Goal: Information Seeking & Learning: Compare options

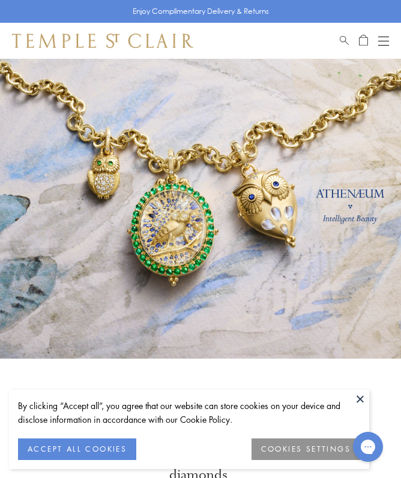
click at [72, 450] on button "ACCEPT ALL COOKIES" at bounding box center [77, 450] width 118 height 22
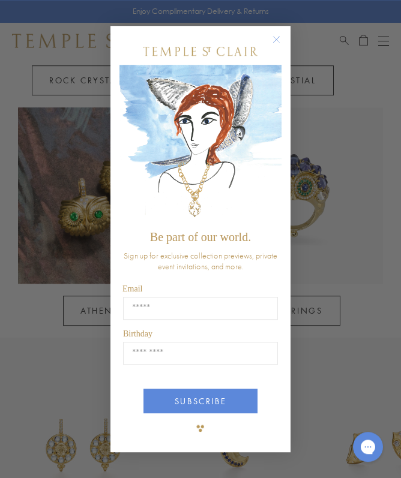
scroll to position [687, 0]
click at [281, 46] on circle "Close dialog" at bounding box center [277, 39] width 14 height 14
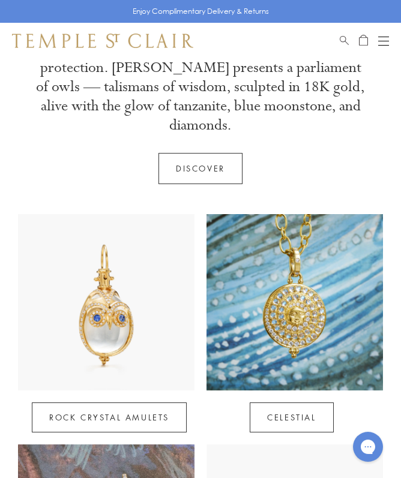
scroll to position [0, 0]
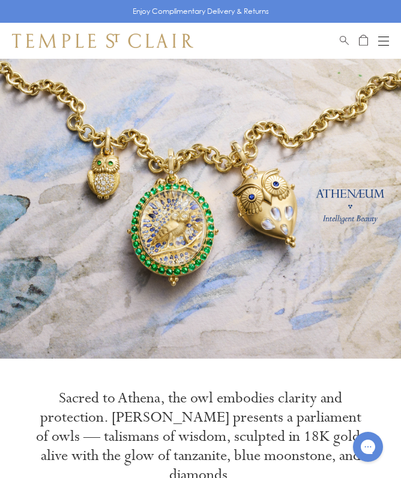
click at [382, 38] on button "Open navigation" at bounding box center [383, 41] width 11 height 14
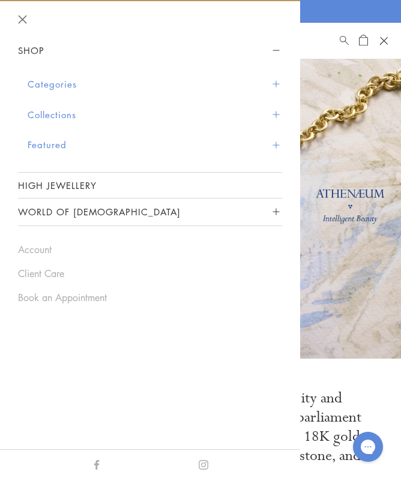
click at [357, 268] on link at bounding box center [200, 209] width 401 height 300
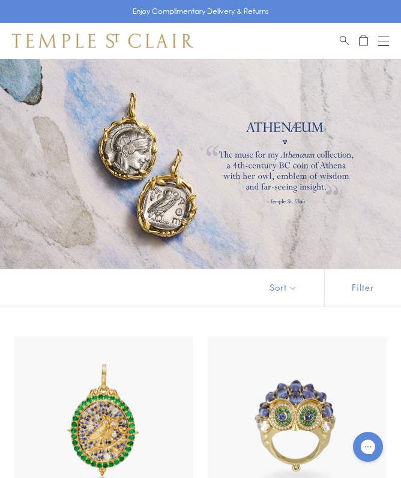
click at [380, 42] on button "Open navigation" at bounding box center [383, 41] width 11 height 14
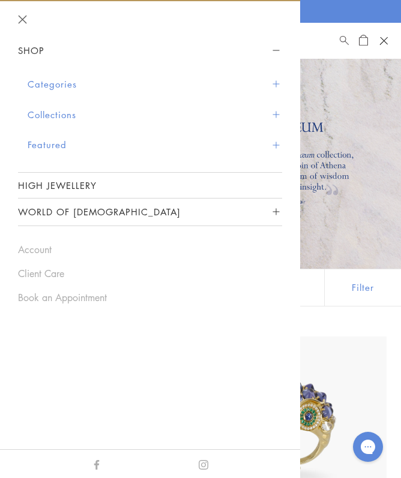
click at [36, 119] on button "Collections" at bounding box center [155, 115] width 255 height 31
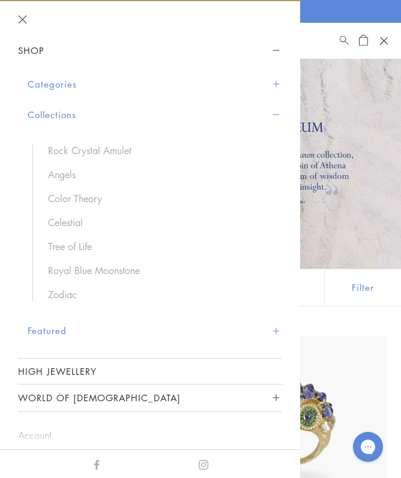
click at [57, 268] on link "Royal Blue Moonstone" at bounding box center [159, 270] width 222 height 13
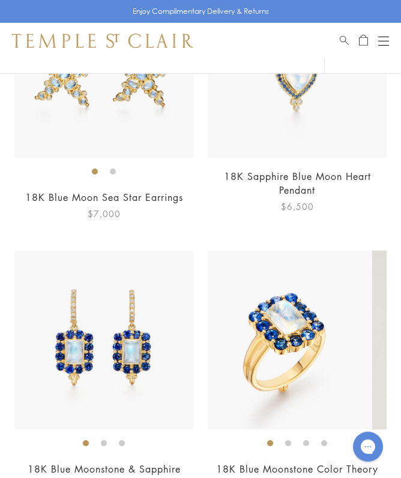
scroll to position [6967, 0]
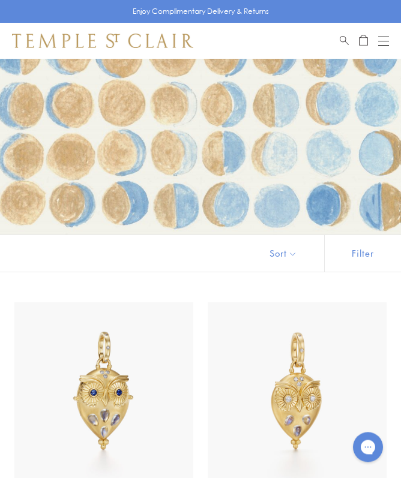
click at [385, 41] on div "Open navigation" at bounding box center [383, 41] width 11 height 1
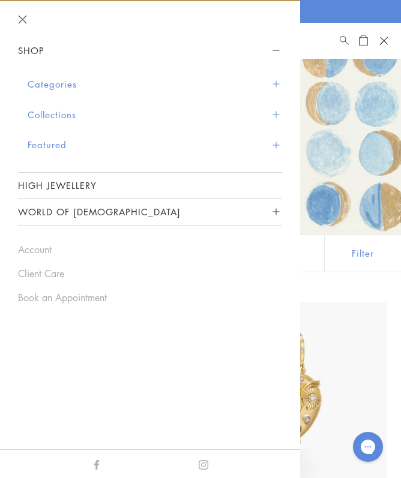
click at [29, 84] on button "Categories" at bounding box center [155, 84] width 255 height 31
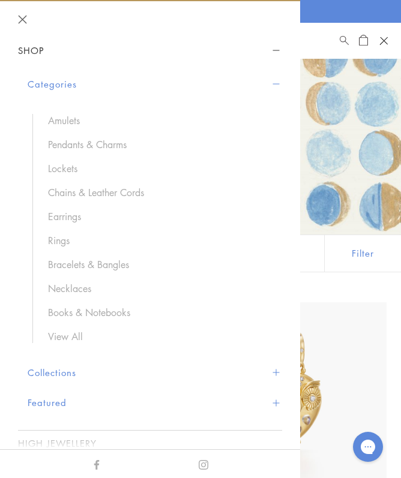
click at [53, 221] on link "Earrings" at bounding box center [159, 216] width 222 height 13
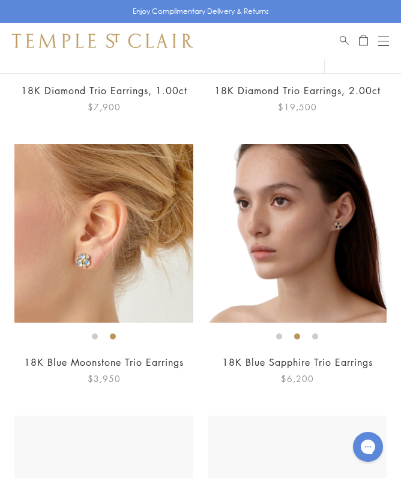
scroll to position [2525, 0]
click at [61, 254] on img at bounding box center [103, 233] width 179 height 179
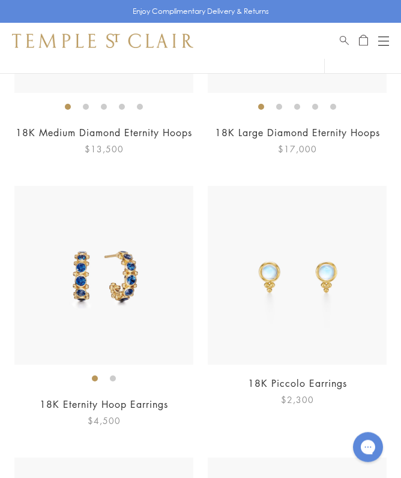
scroll to position [5467, 0]
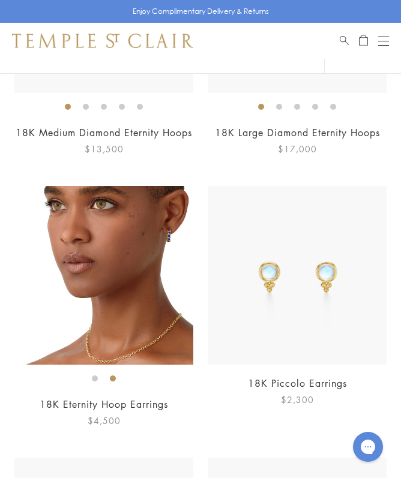
click at [71, 244] on img at bounding box center [103, 275] width 179 height 179
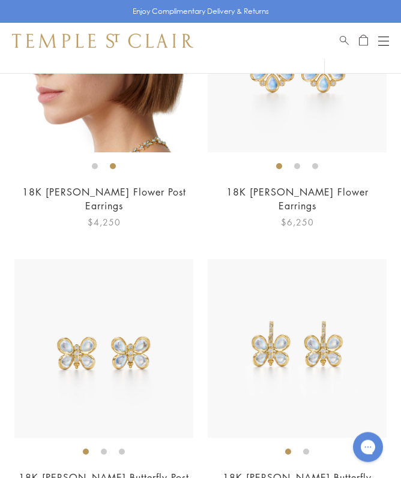
scroll to position [5951, 0]
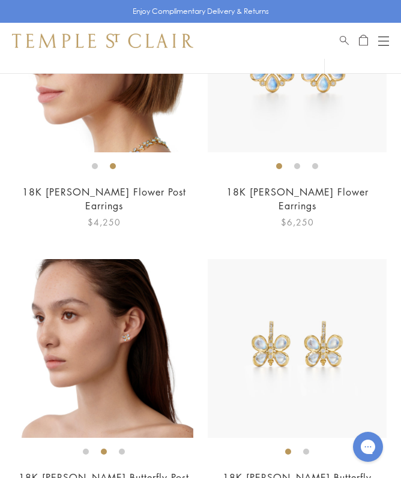
click at [72, 304] on img at bounding box center [103, 348] width 179 height 179
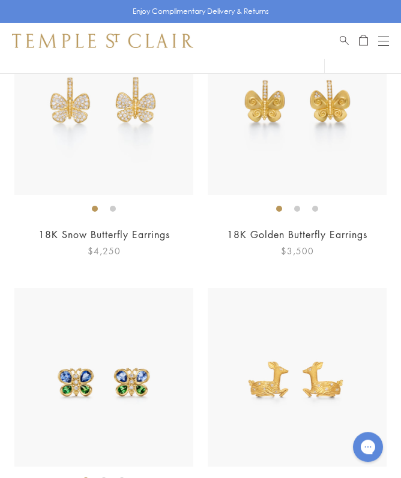
scroll to position [6543, 0]
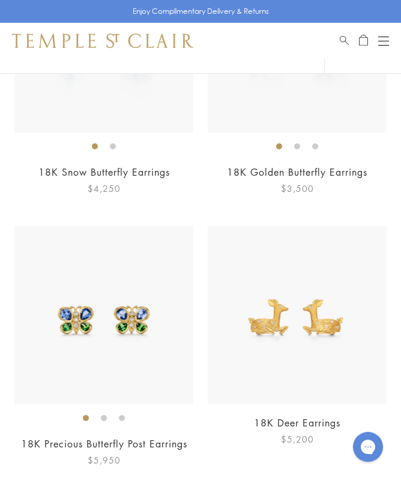
click at [79, 287] on img at bounding box center [103, 315] width 179 height 179
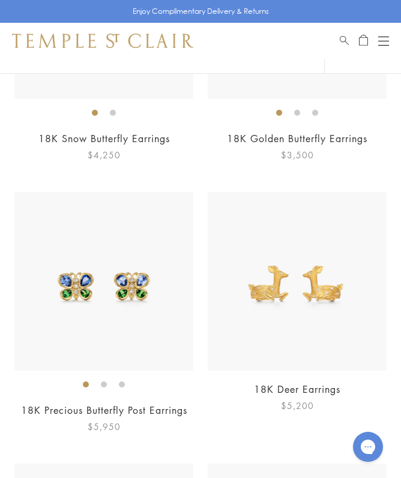
click at [275, 253] on img at bounding box center [297, 281] width 179 height 179
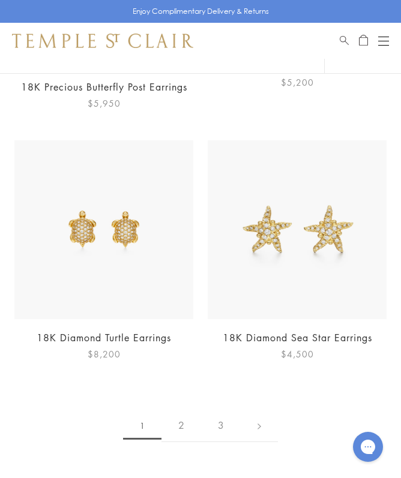
scroll to position [6900, 0]
click at [180, 409] on link "2" at bounding box center [181, 425] width 40 height 33
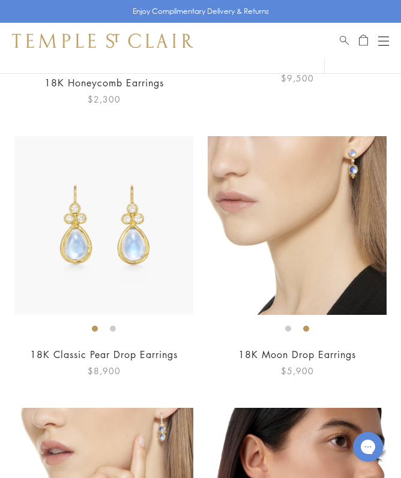
scroll to position [3892, 0]
click at [285, 234] on img at bounding box center [297, 225] width 179 height 179
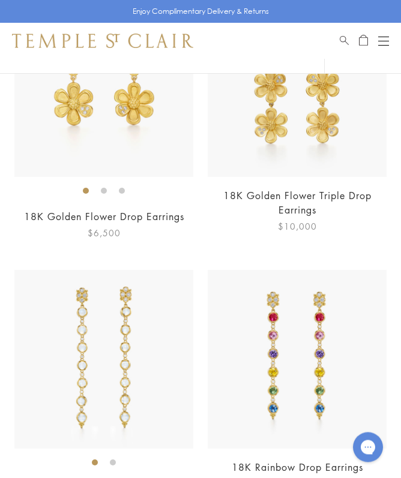
scroll to position [6587, 0]
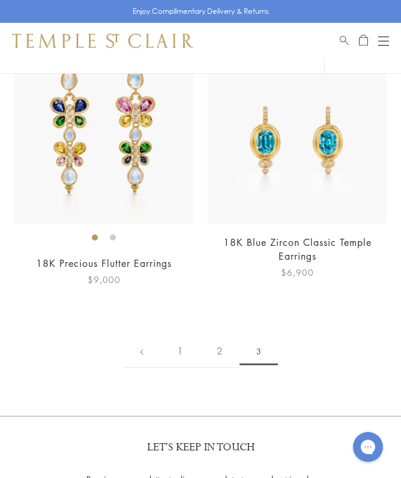
scroll to position [172, 0]
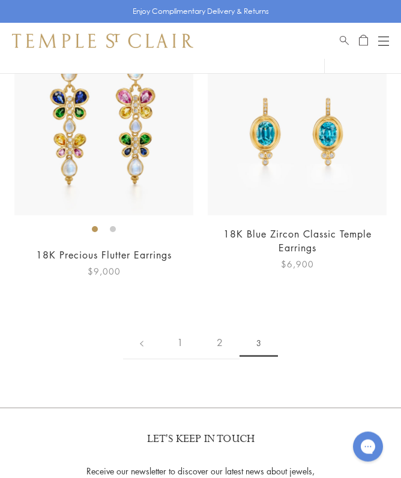
click at [178, 343] on link "1" at bounding box center [180, 343] width 40 height 33
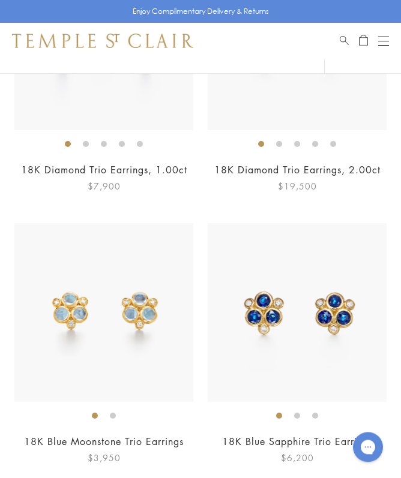
scroll to position [2446, 0]
click at [262, 307] on img at bounding box center [297, 312] width 179 height 179
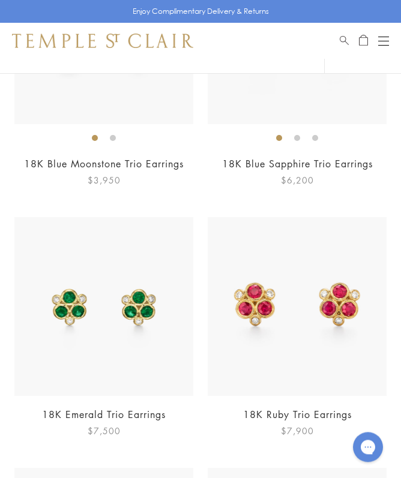
scroll to position [2724, 0]
click at [63, 298] on img at bounding box center [103, 306] width 179 height 179
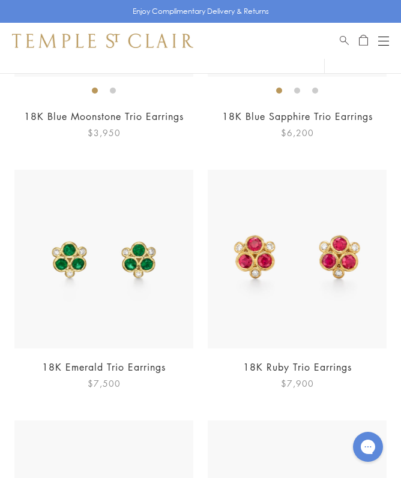
scroll to position [2757, 0]
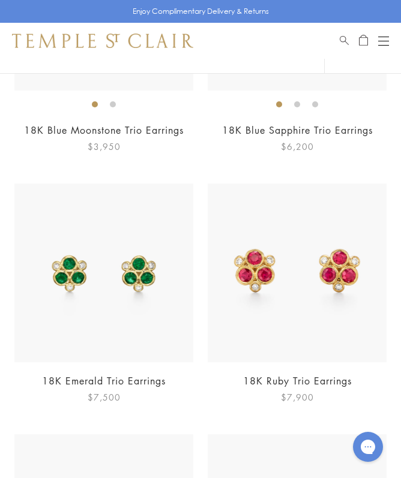
click at [246, 240] on img at bounding box center [297, 273] width 179 height 179
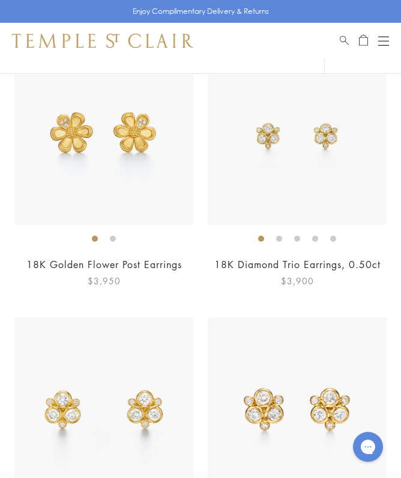
click at [382, 38] on button "Open navigation" at bounding box center [383, 41] width 11 height 14
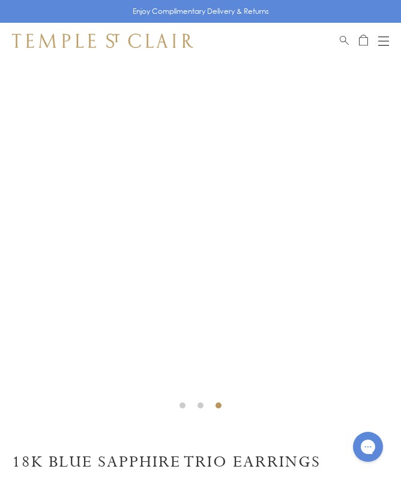
scroll to position [6, 0]
